Goal: Transaction & Acquisition: Purchase product/service

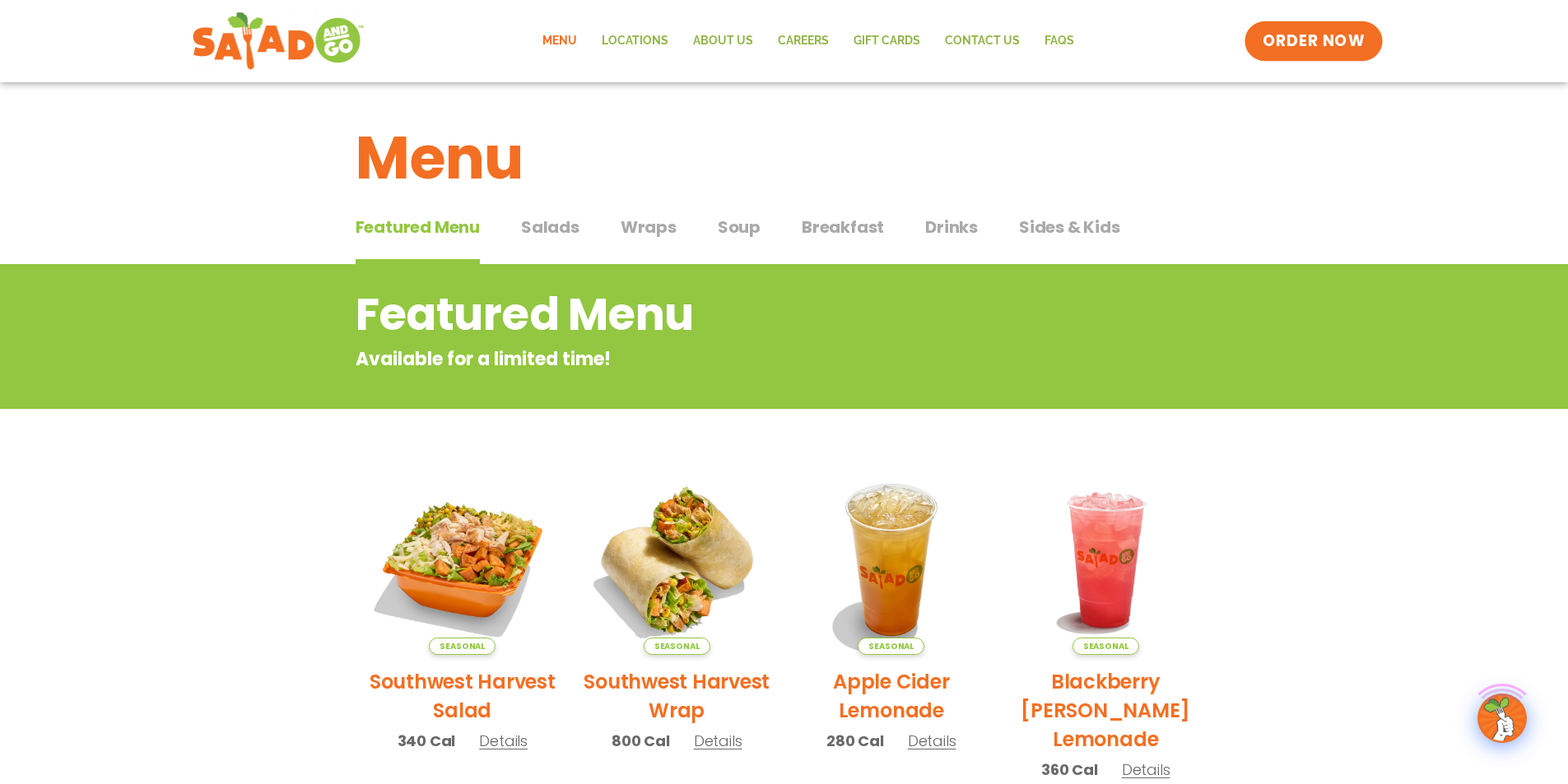
click at [1343, 41] on span "ORDER NOW" at bounding box center [1313, 41] width 102 height 22
click at [1346, 16] on div "Menu Locations About Us Careers GIFT CARDS Contact Us FAQs Menu Menu Locations …" at bounding box center [784, 41] width 1185 height 66
click at [1297, 41] on span "ORDER NOW" at bounding box center [1313, 41] width 102 height 22
